Goal: Task Accomplishment & Management: Use online tool/utility

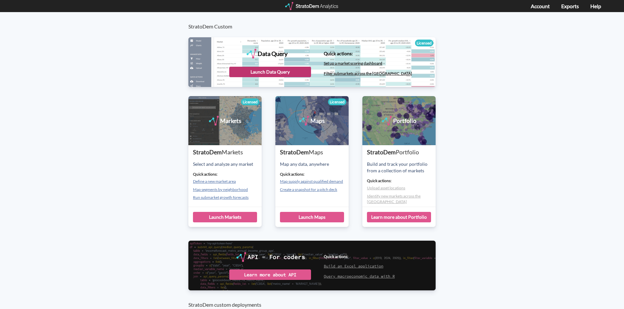
click at [278, 70] on div "Launch Data Query" at bounding box center [270, 72] width 82 height 10
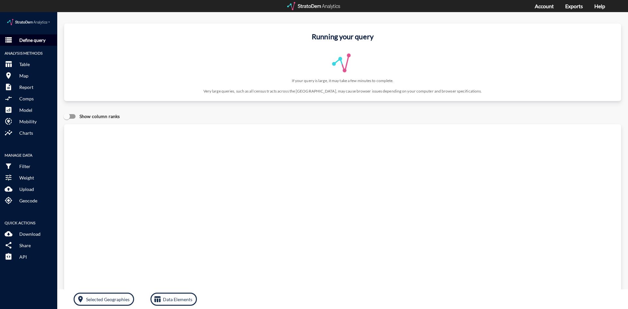
click p "Define query"
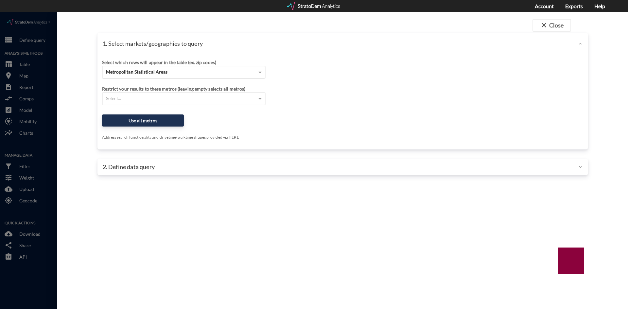
click div "Metropolitan Statistical Areas"
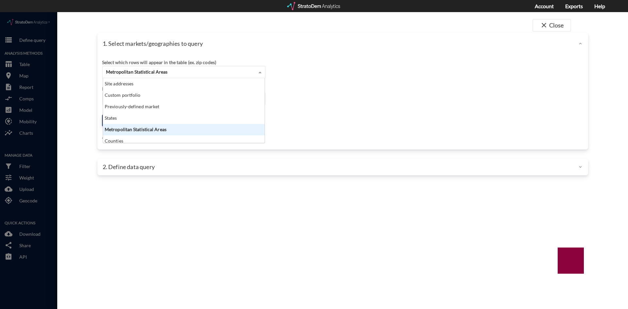
scroll to position [60, 158]
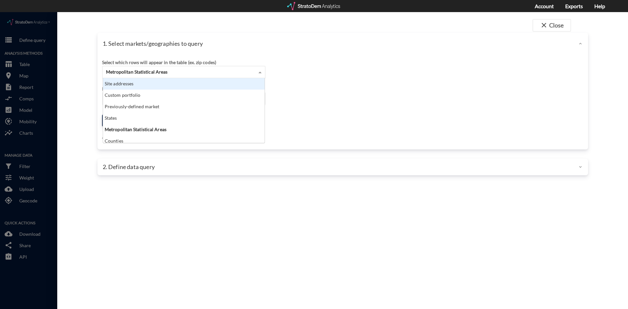
click div "Site addresses"
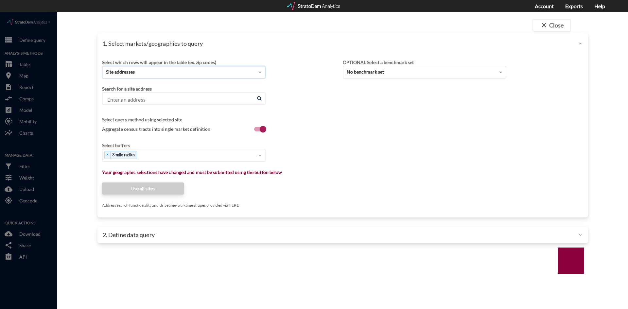
click input "Enter an address"
paste input "[STREET_ADDRESS][PERSON_NAME]"
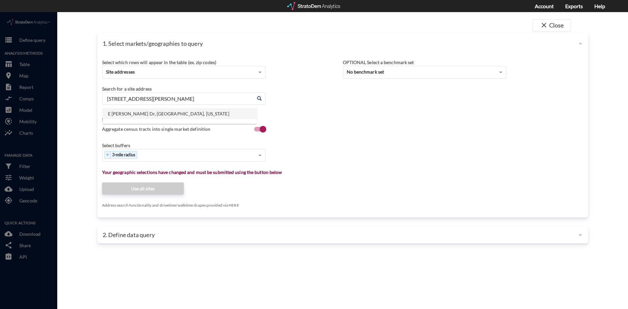
click li "E [PERSON_NAME] Dr, [GEOGRAPHIC_DATA], [US_STATE]"
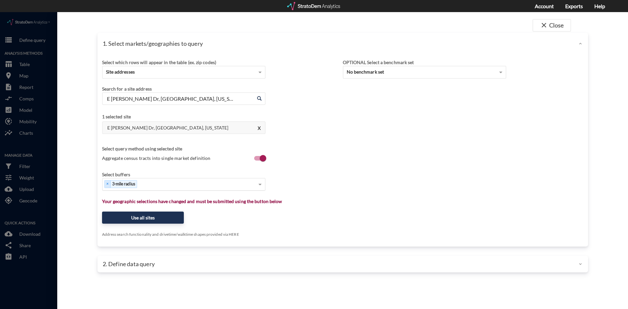
type input "E [PERSON_NAME] Dr, [GEOGRAPHIC_DATA], [US_STATE]"
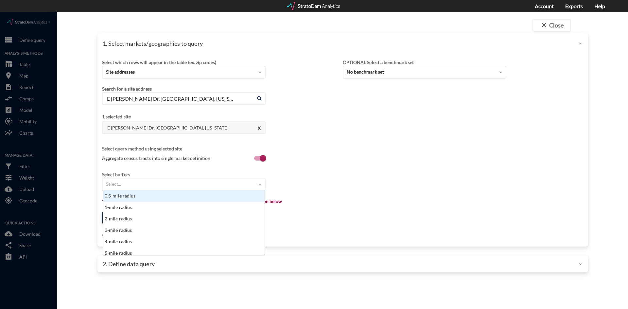
click div "Select..."
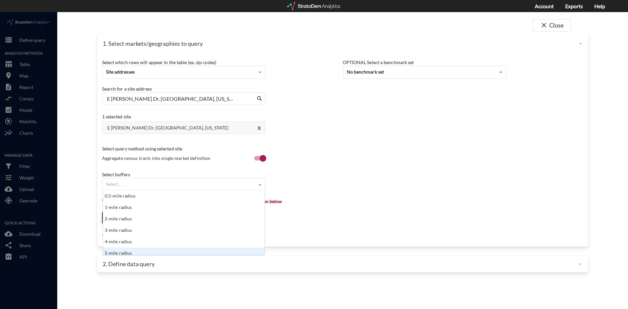
scroll to position [3, 0]
click div "5-mile radius"
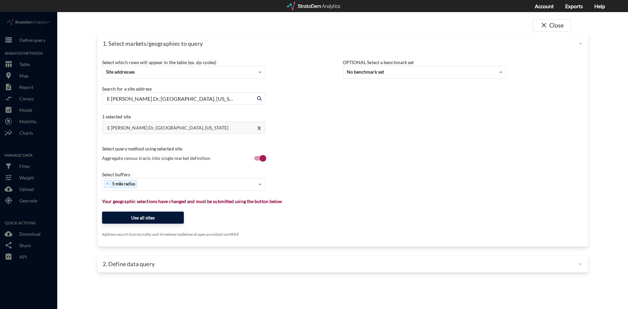
click button "Use all sites"
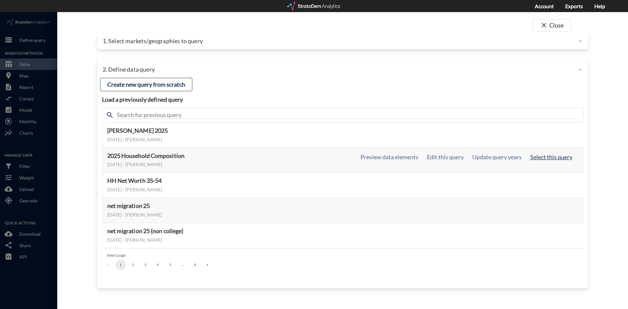
click button "Select this query"
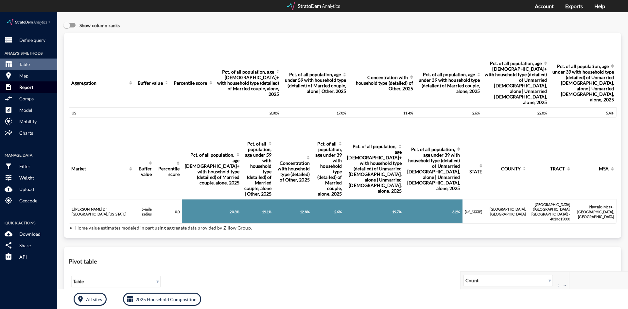
click p "Report"
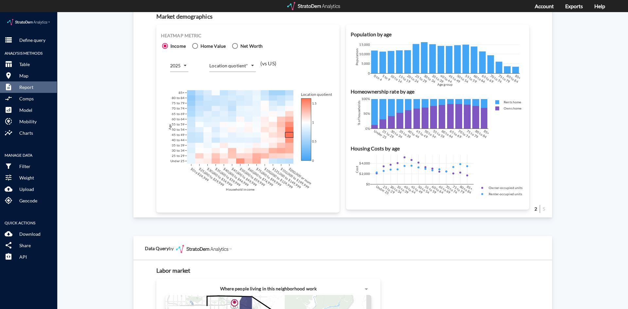
scroll to position [425, 0]
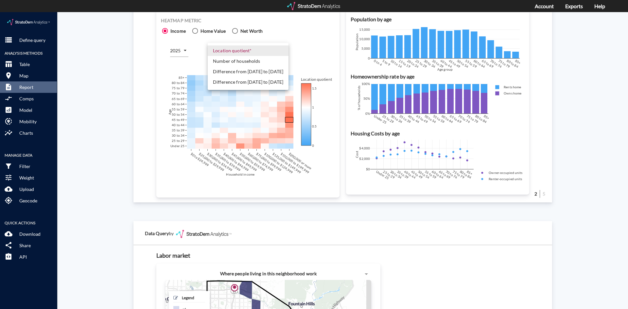
click body "/vantagepoint/us/-1 storage Define query Analysis Methods table_chart Table roo…"
click li "Number of households"
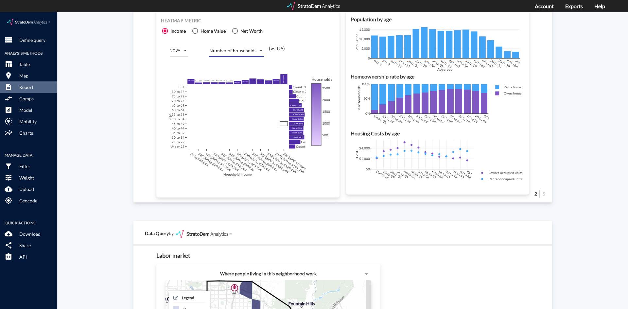
click body "/vantagepoint/us/-1 storage Define query Analysis Methods table_chart Table roo…"
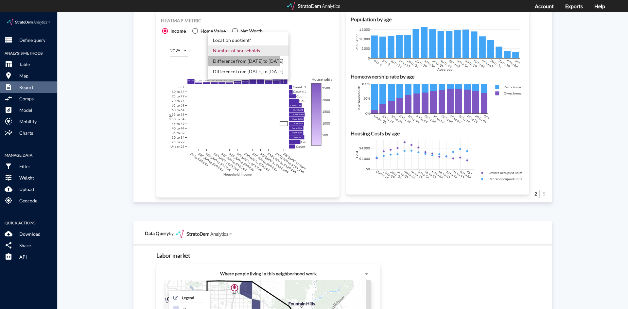
click li "Difference from [DATE] to [DATE]"
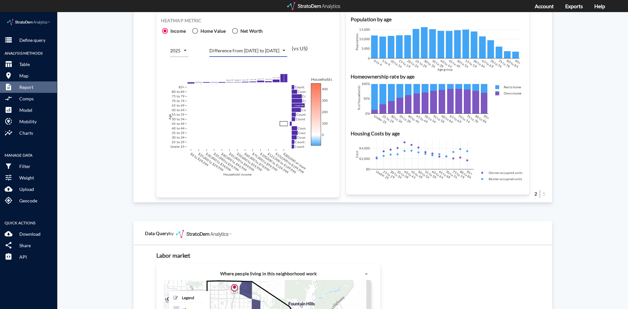
click body "/vantagepoint/us/-1 storage Define query Analysis Methods table_chart Table roo…"
click li "Difference from [DATE] to [DATE]"
type input "COUNT_DIFF_FUTURE"
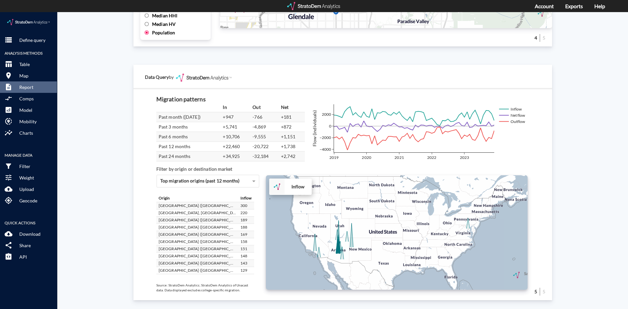
scroll to position [1094, 0]
click div "Site report Generate a site report for a given location, (optionally) benchmark…"
click p "Define query"
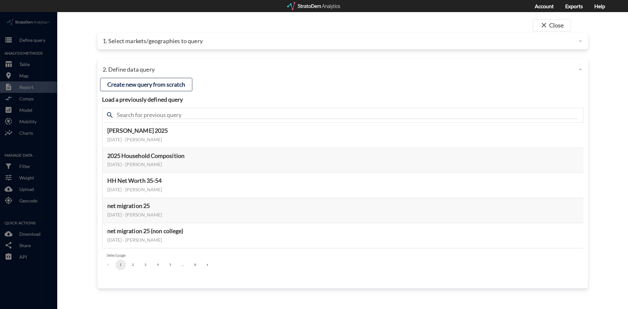
click p "1. Select markets/geographies to query"
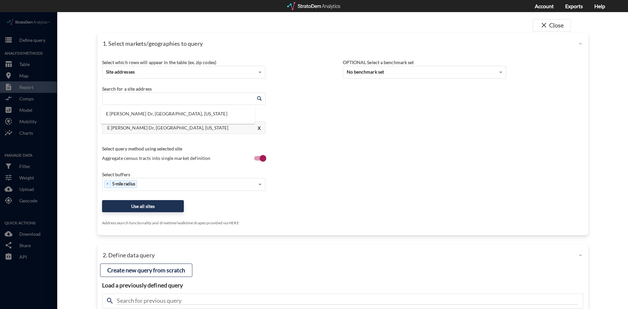
click input "Enter an address"
click li "E [PERSON_NAME] Dr, [GEOGRAPHIC_DATA], [US_STATE]"
type input "E [PERSON_NAME] Dr, [GEOGRAPHIC_DATA], [US_STATE]"
click div "Select which rows will appear in the table (ex. zip codes) Site addresses Selec…"
click div "Select..."
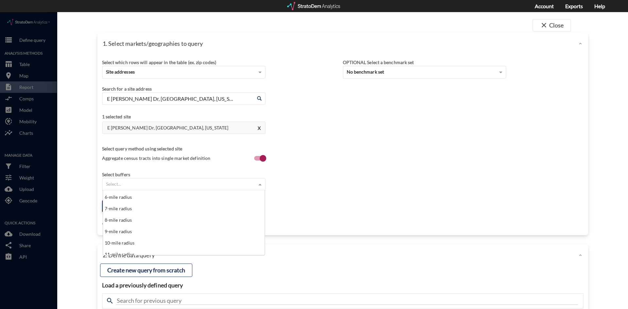
scroll to position [69, 0]
click div "10-mile radius"
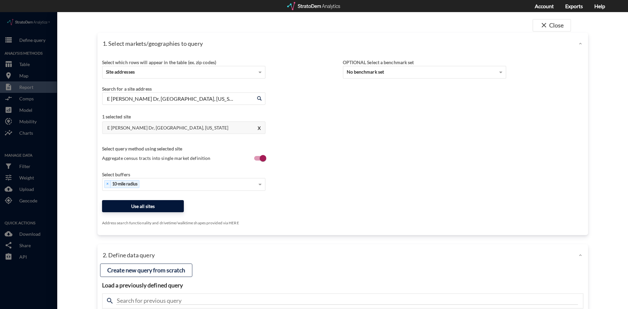
click button "Use all sites"
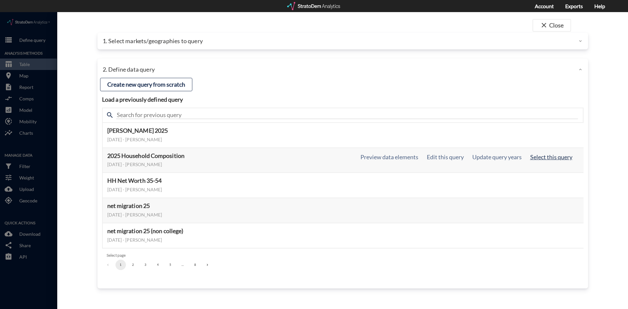
click button "Select this query"
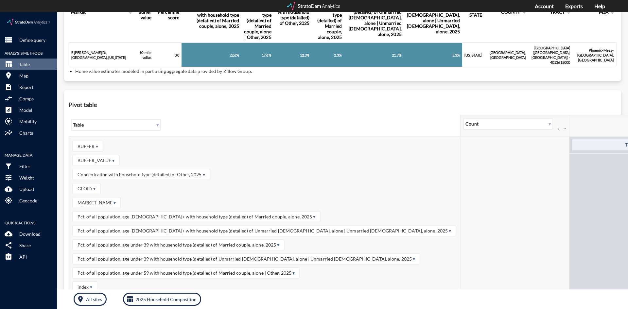
scroll to position [163, 0]
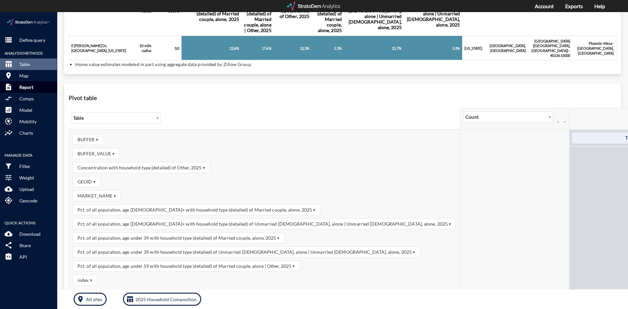
click p "Report"
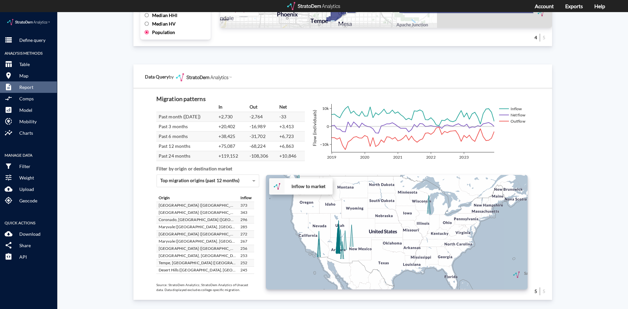
scroll to position [178, 0]
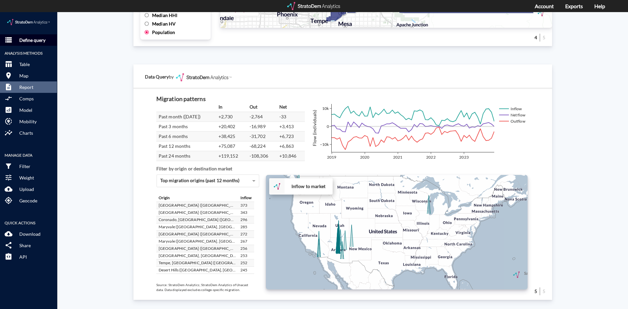
click button "storage Define query"
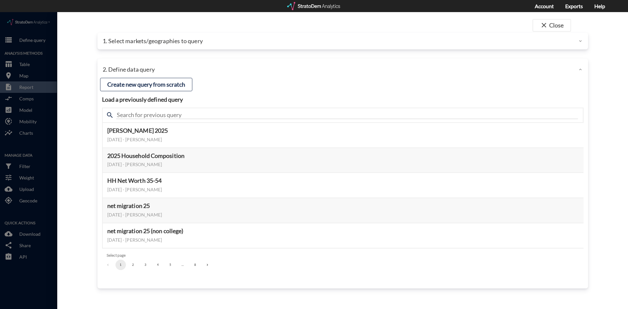
click p "1. Select markets/geographies to query"
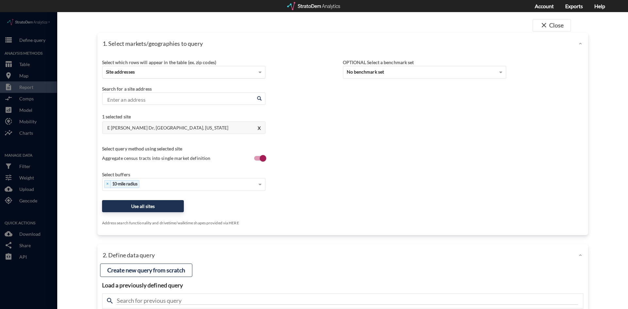
click div "Site addresses"
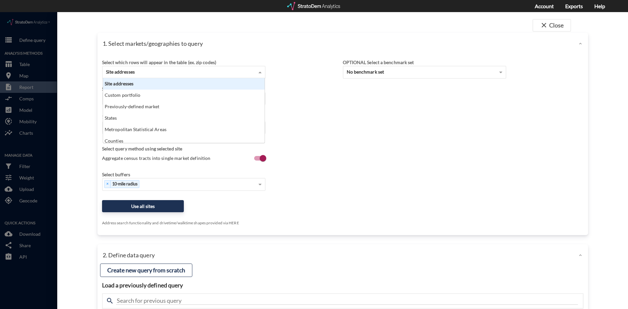
scroll to position [60, 158]
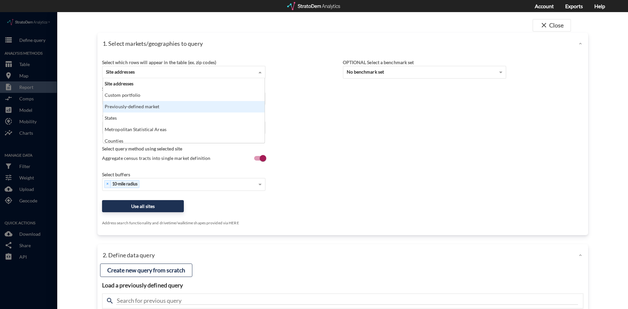
click div "Previously-defined market"
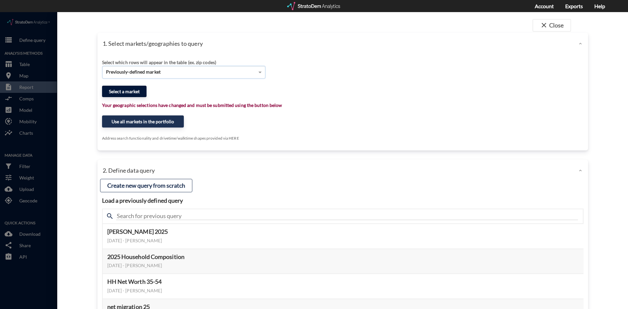
click button "Select a market"
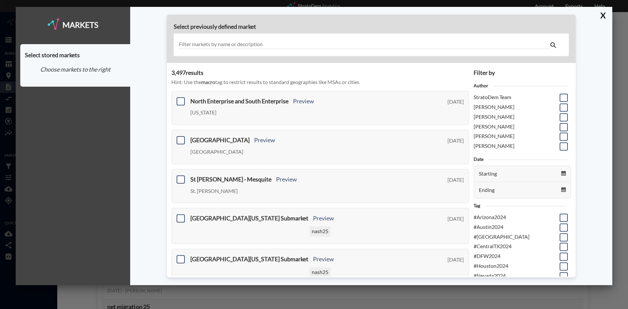
click at [559, 219] on span at bounding box center [563, 217] width 8 height 8
click at [563, 215] on input "checkbox" at bounding box center [563, 215] width 0 height 0
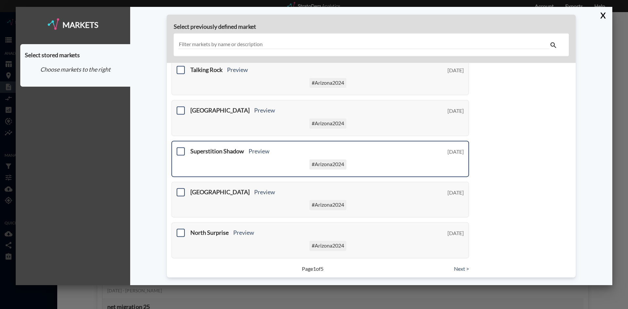
scroll to position [238, 0]
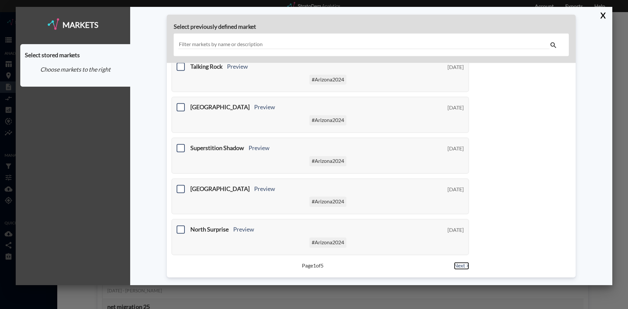
click at [457, 266] on link "Next >" at bounding box center [461, 266] width 15 height 8
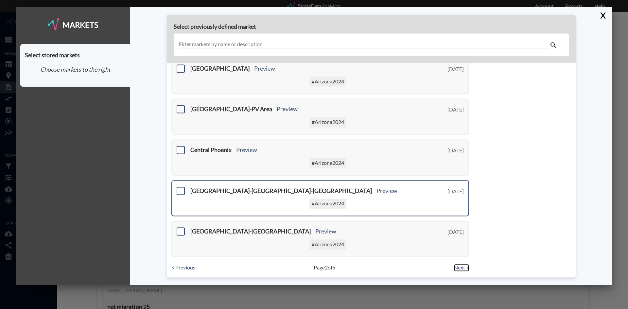
scroll to position [238, 0]
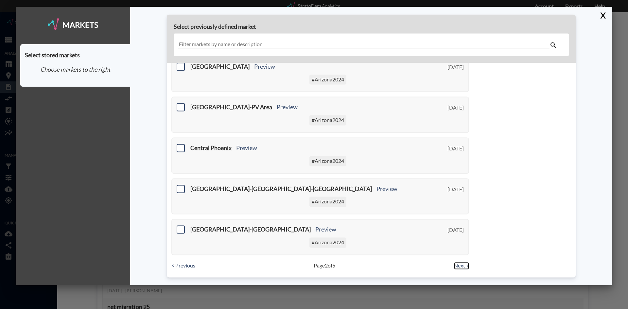
click at [455, 265] on link "Next >" at bounding box center [461, 266] width 15 height 8
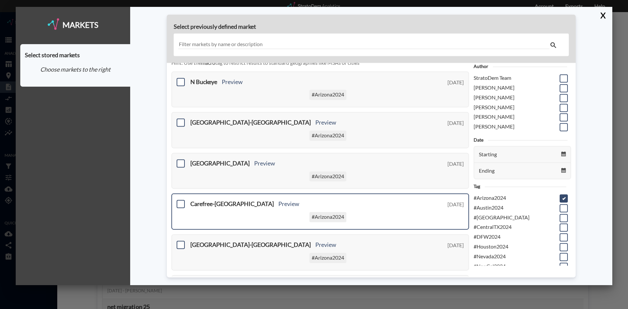
scroll to position [9, 0]
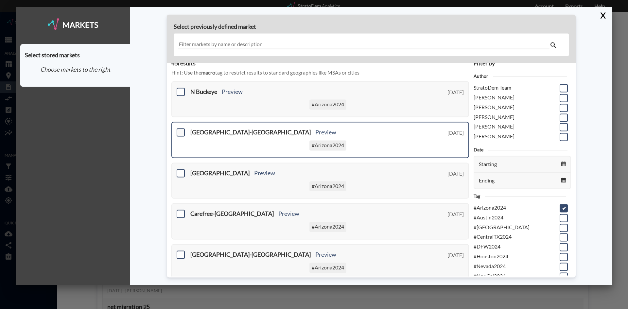
click at [183, 131] on span at bounding box center [181, 132] width 8 height 8
click at [180, 130] on input "checkbox" at bounding box center [180, 130] width 0 height 0
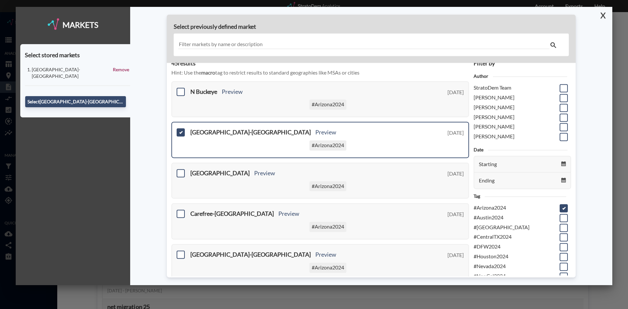
click at [602, 14] on button "X" at bounding box center [601, 15] width 11 height 17
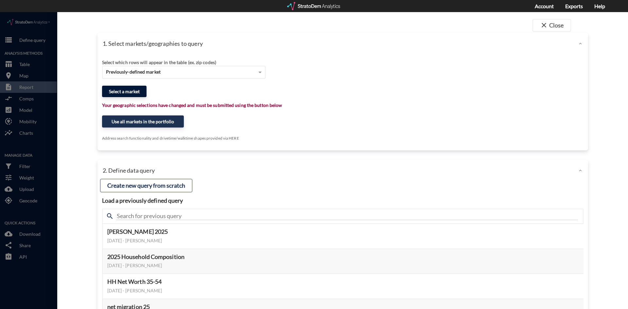
click button "Select a market"
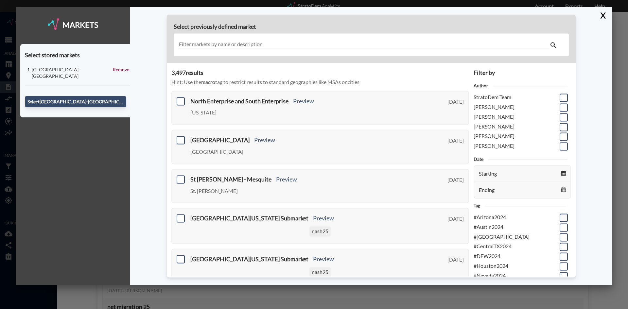
click at [559, 216] on span at bounding box center [563, 217] width 8 height 8
click at [563, 215] on input "checkbox" at bounding box center [563, 215] width 0 height 0
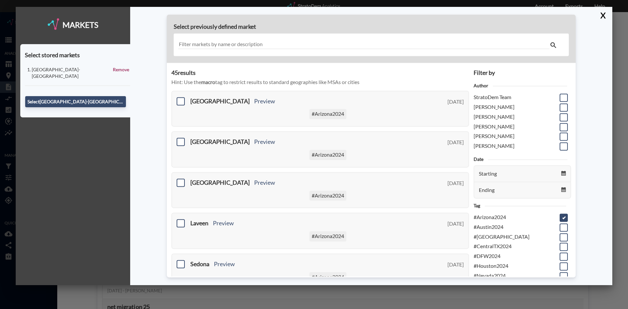
click at [244, 42] on input "text" at bounding box center [363, 44] width 371 height 9
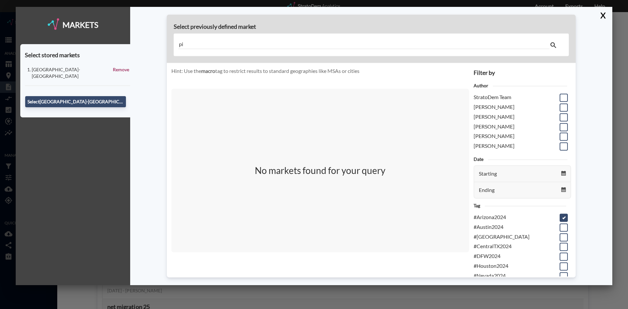
type input "p"
type input "d"
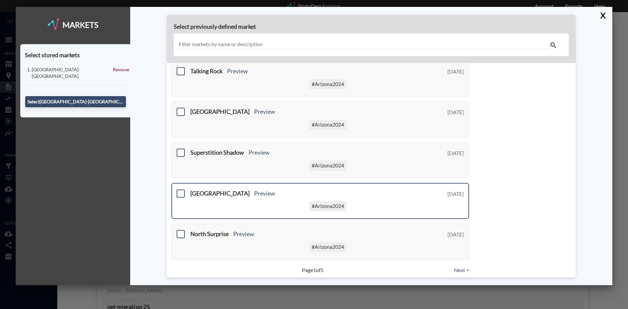
scroll to position [238, 0]
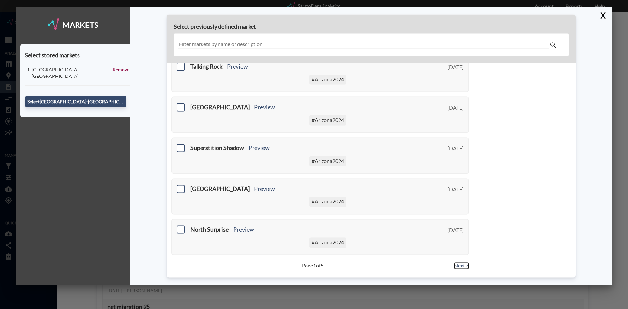
click at [457, 266] on link "Next >" at bounding box center [461, 266] width 15 height 8
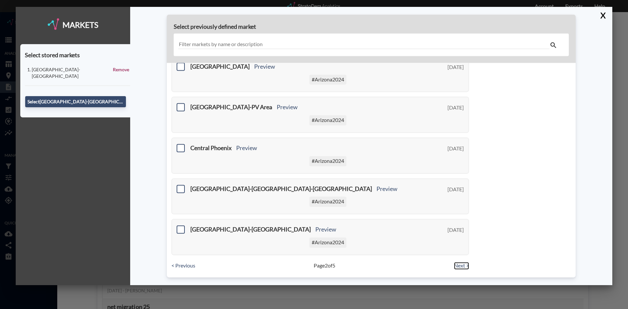
click at [457, 266] on link "Next >" at bounding box center [461, 266] width 15 height 8
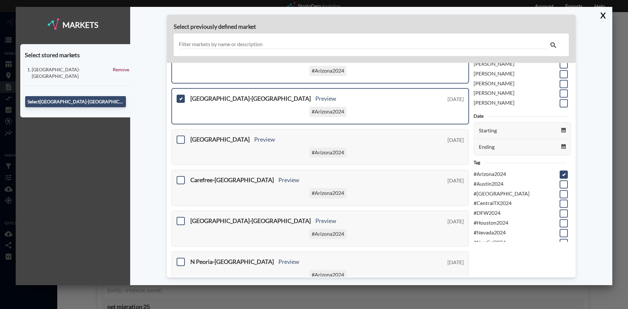
scroll to position [0, 0]
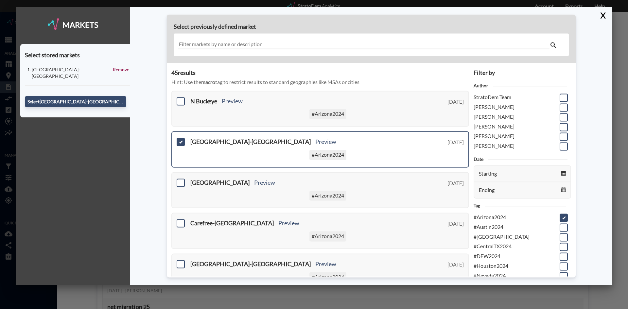
click at [242, 147] on div "[GEOGRAPHIC_DATA]-[GEOGRAPHIC_DATA] [GEOGRAPHIC_DATA] #[GEOGRAPHIC_DATA]" at bounding box center [326, 151] width 273 height 24
click at [237, 141] on h3 "[GEOGRAPHIC_DATA]-[GEOGRAPHIC_DATA] Preview" at bounding box center [302, 142] width 224 height 7
click at [103, 96] on button "Select [GEOGRAPHIC_DATA]-[GEOGRAPHIC_DATA]" at bounding box center [75, 101] width 101 height 11
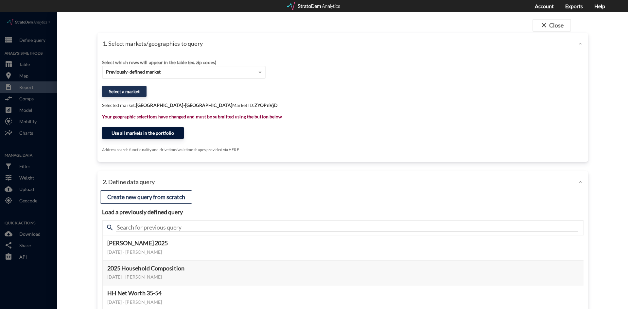
click button "Use all markets in the portfolio"
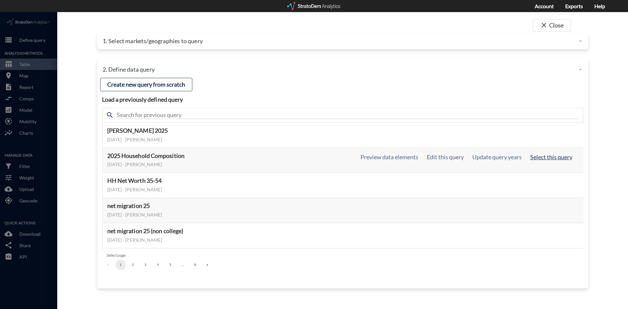
click button "Select this query"
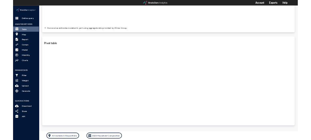
scroll to position [178, 0]
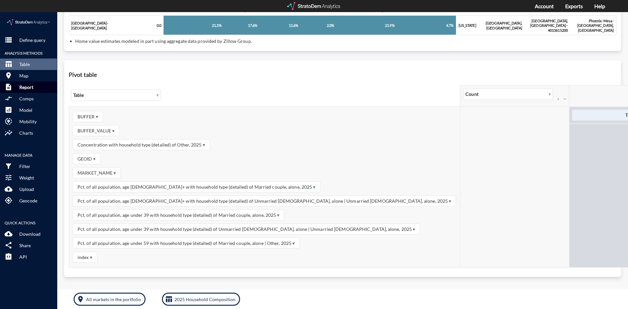
click p "Report"
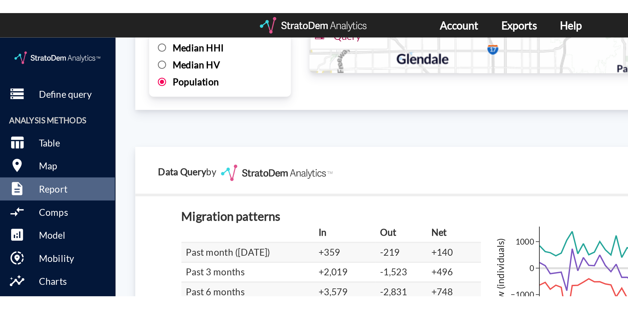
scroll to position [1094, 0]
